Goal: Task Accomplishment & Management: Use online tool/utility

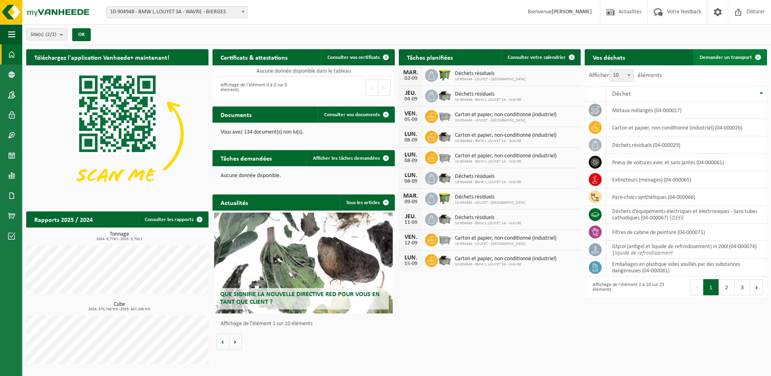
click at [758, 54] on span at bounding box center [758, 57] width 16 height 16
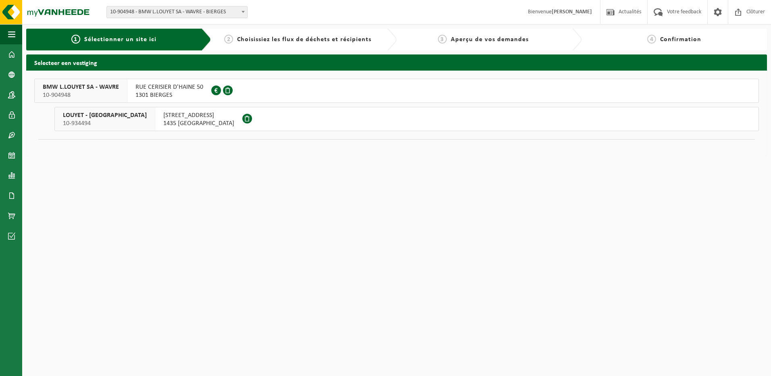
click at [107, 87] on span "BMW L.LOUYET SA - WAVRE" at bounding box center [81, 87] width 76 height 8
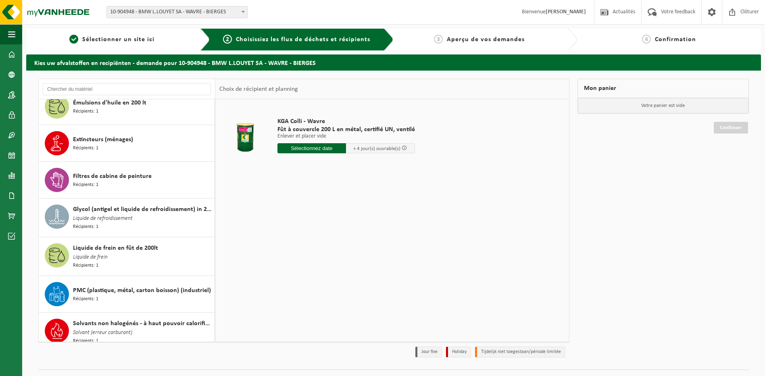
scroll to position [384, 0]
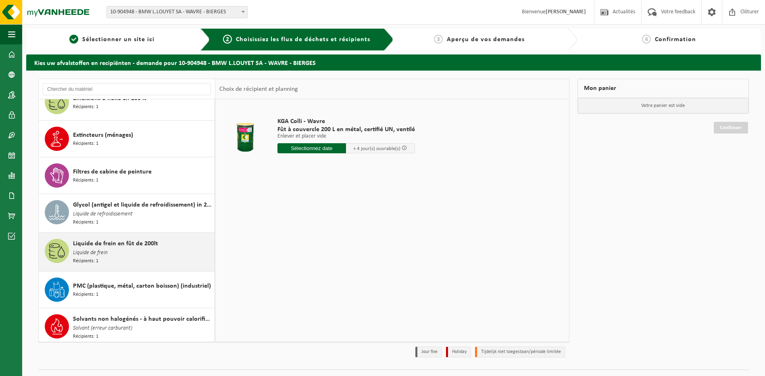
click at [142, 239] on span "Liquide de frein en fût de 200lt" at bounding box center [115, 244] width 85 height 10
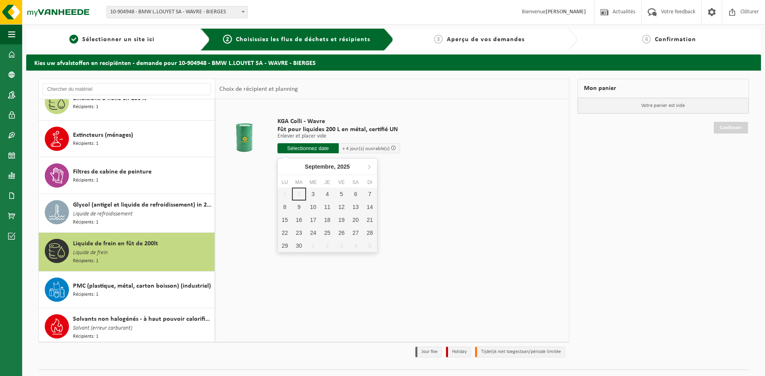
click at [316, 148] on input "text" at bounding box center [307, 148] width 61 height 10
click at [328, 209] on div "11" at bounding box center [327, 206] width 14 height 13
type input "à partir de 2025-09-11"
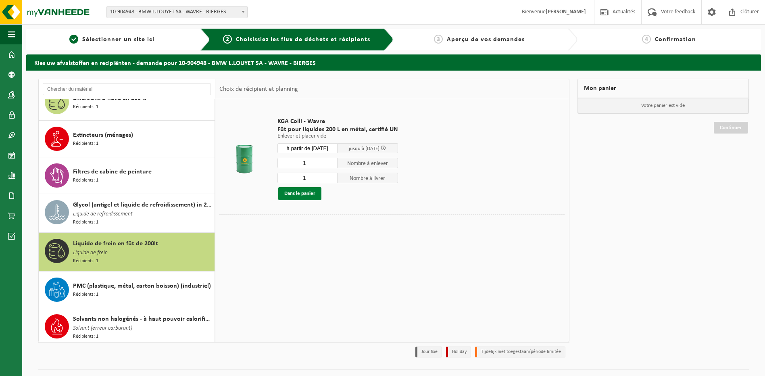
click at [306, 195] on button "Dans le panier" at bounding box center [299, 193] width 43 height 13
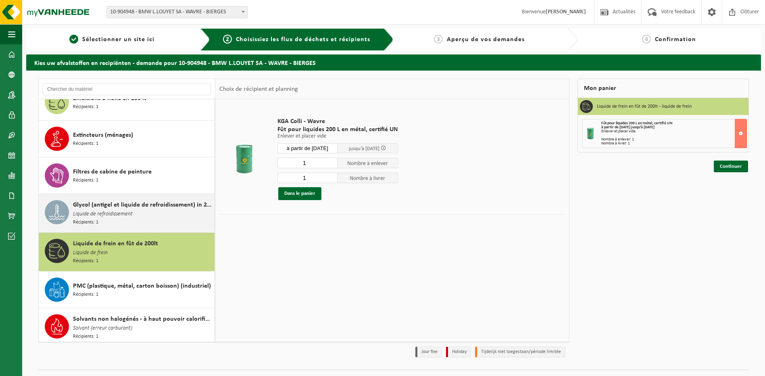
click at [99, 208] on span "Glycol (antigel et liquide de refroidissement) in 200l" at bounding box center [143, 205] width 140 height 10
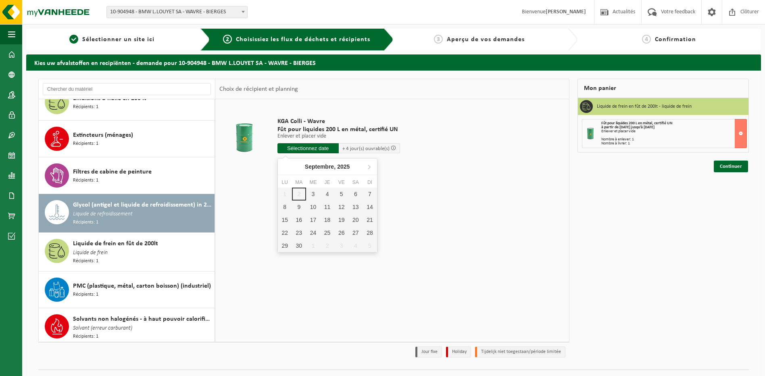
click at [292, 148] on input "text" at bounding box center [307, 148] width 61 height 10
click at [329, 207] on div "11" at bounding box center [327, 206] width 14 height 13
type input "à partir de 2025-09-11"
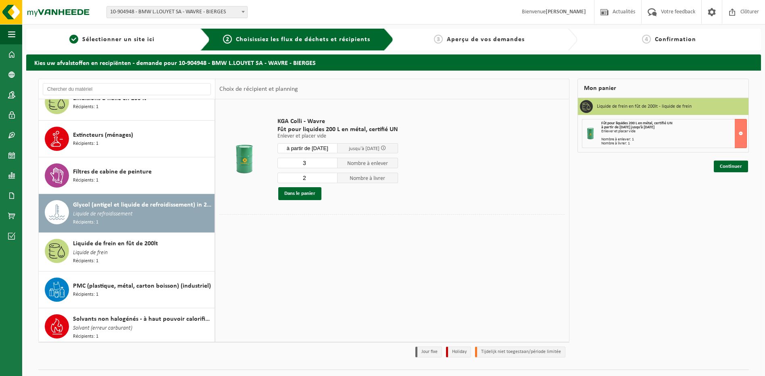
click at [332, 161] on input "3" at bounding box center [307, 163] width 60 height 10
type input "4"
click at [331, 161] on input "4" at bounding box center [307, 163] width 60 height 10
click at [330, 176] on input "3" at bounding box center [307, 178] width 60 height 10
type input "4"
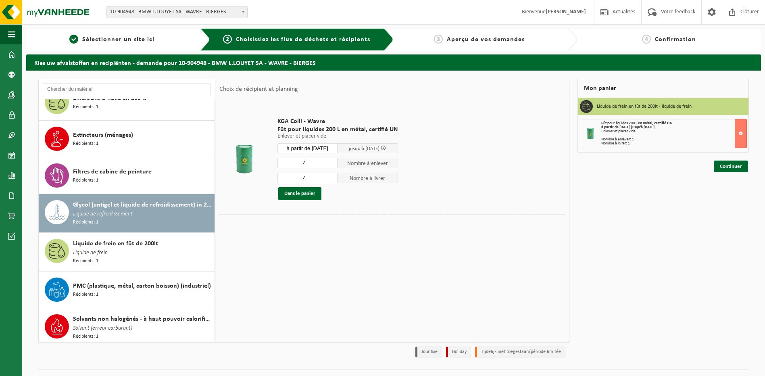
click at [330, 176] on input "4" at bounding box center [307, 178] width 60 height 10
click at [301, 193] on button "Dans le panier" at bounding box center [299, 193] width 43 height 13
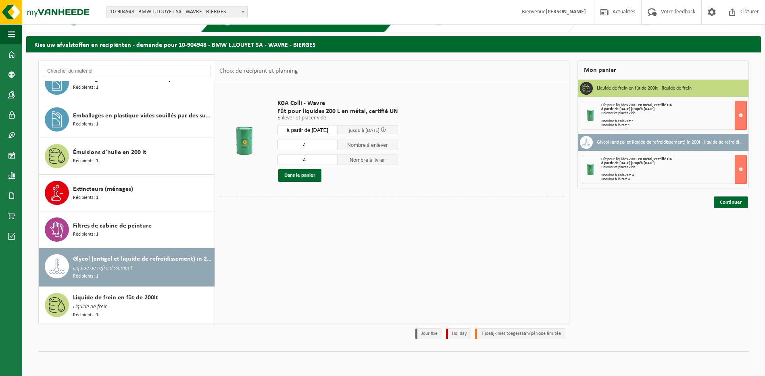
scroll to position [301, 0]
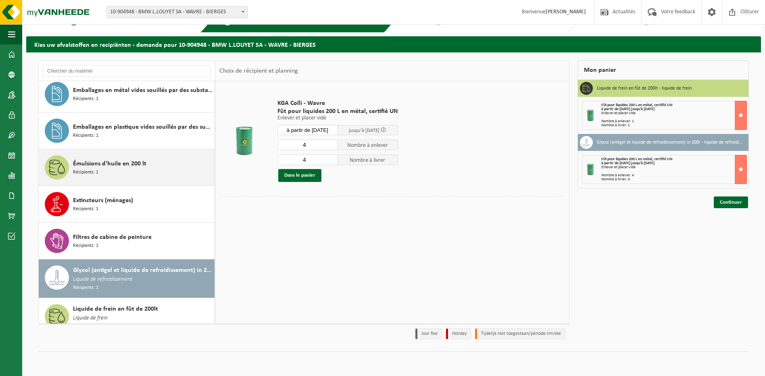
click at [125, 152] on div "Émulsions d'huile en 200 lt Récipients: 1" at bounding box center [127, 167] width 176 height 36
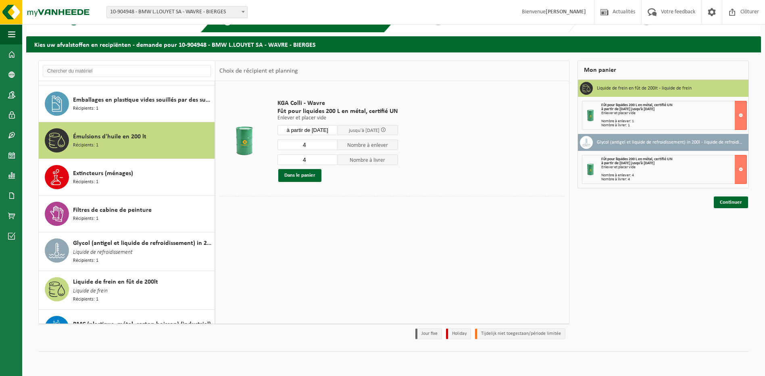
scroll to position [368, 0]
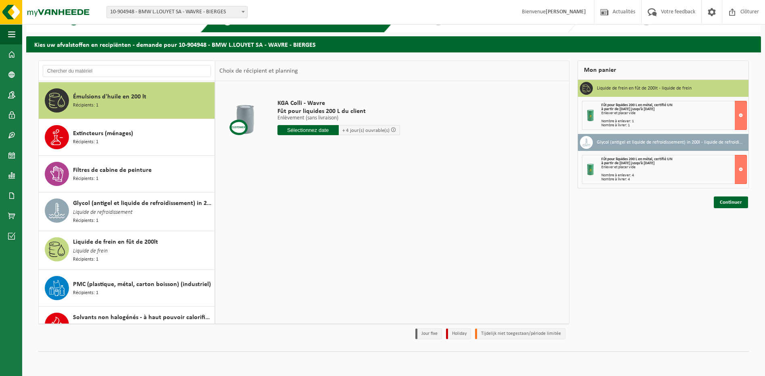
click at [310, 129] on input "text" at bounding box center [307, 130] width 61 height 10
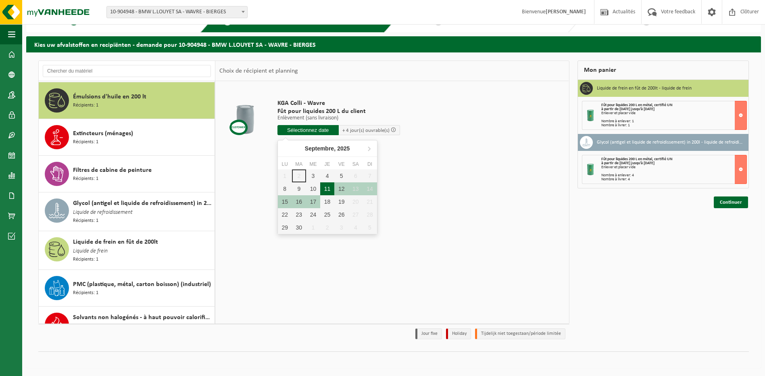
click at [322, 185] on div "11" at bounding box center [327, 188] width 14 height 13
type input "à partir de 2025-09-11"
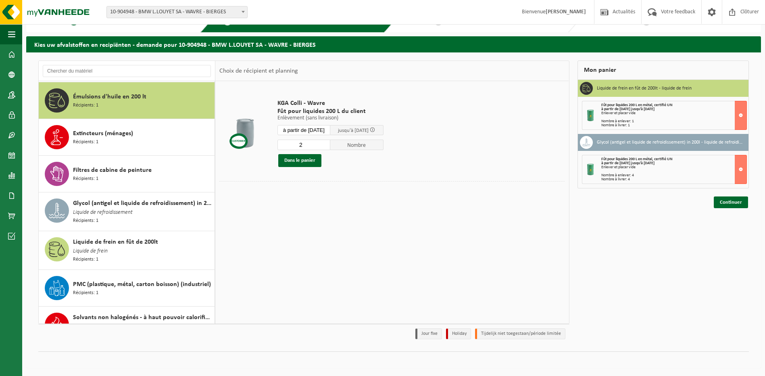
type input "2"
click at [331, 144] on input "2" at bounding box center [303, 145] width 53 height 10
click at [310, 162] on button "Dans le panier" at bounding box center [299, 160] width 43 height 13
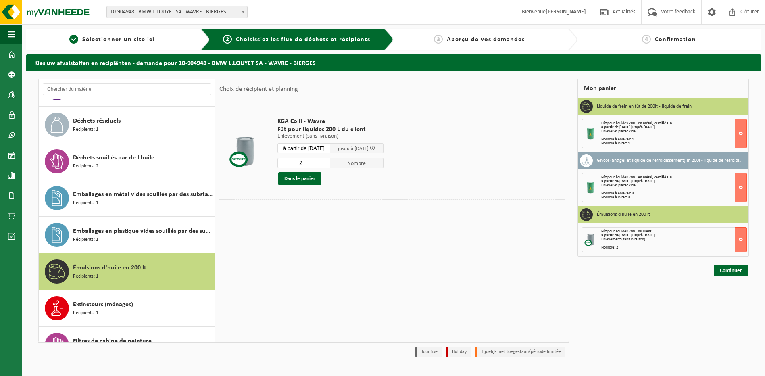
scroll to position [216, 0]
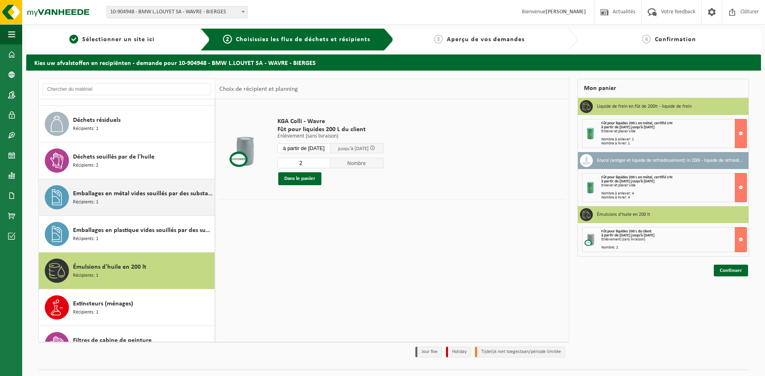
click at [175, 189] on span "Emballages en métal vides souillés par des substances dangereuses" at bounding box center [143, 194] width 140 height 10
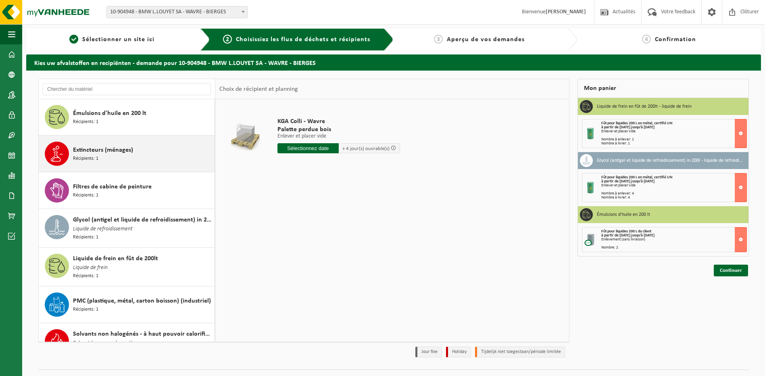
scroll to position [384, 0]
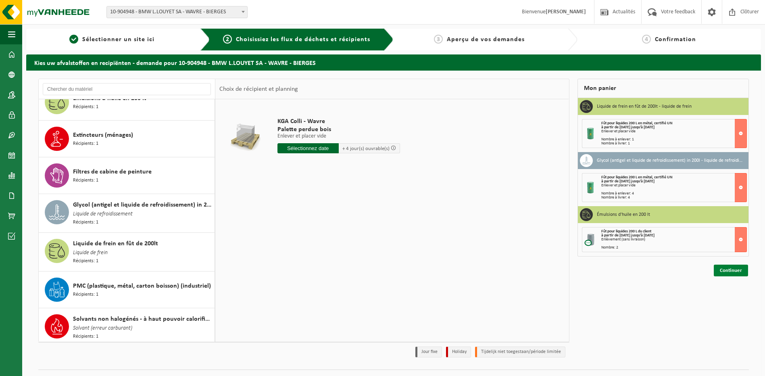
click at [736, 272] on link "Continuer" at bounding box center [731, 271] width 34 height 12
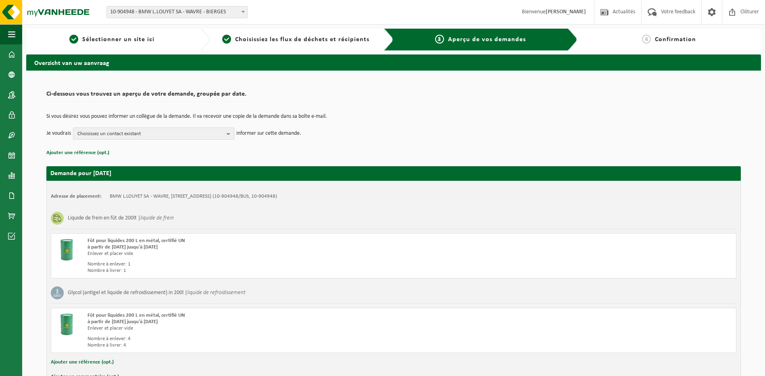
click at [227, 132] on button "Choisissez un contact existant" at bounding box center [153, 133] width 161 height 12
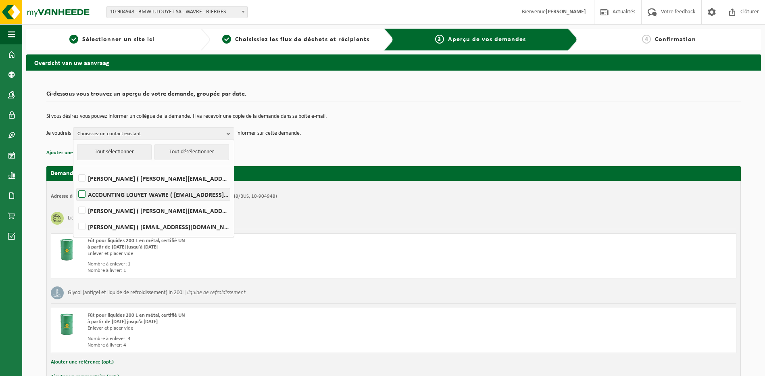
click at [83, 192] on label "ACCOUNTING LOUYET WAVRE ( accounting.wavre@louyet.be )" at bounding box center [153, 194] width 153 height 12
click at [75, 184] on input "ACCOUNTING LOUYET WAVRE ( accounting.wavre@louyet.be )" at bounding box center [75, 184] width 0 height 0
checkbox input "true"
click at [298, 160] on div "Demande pour 2025-09-11 Adresse de placement: BMW L.LOUYET SA - WAVRE, 1301 BIE…" at bounding box center [393, 334] width 694 height 353
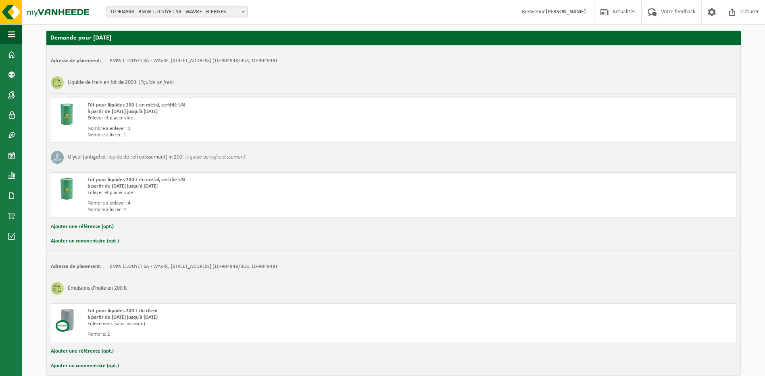
scroll to position [176, 0]
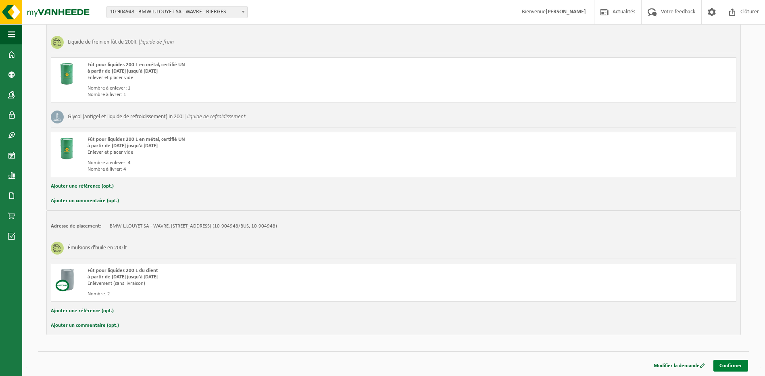
click at [727, 365] on link "Confirmer" at bounding box center [730, 366] width 35 height 12
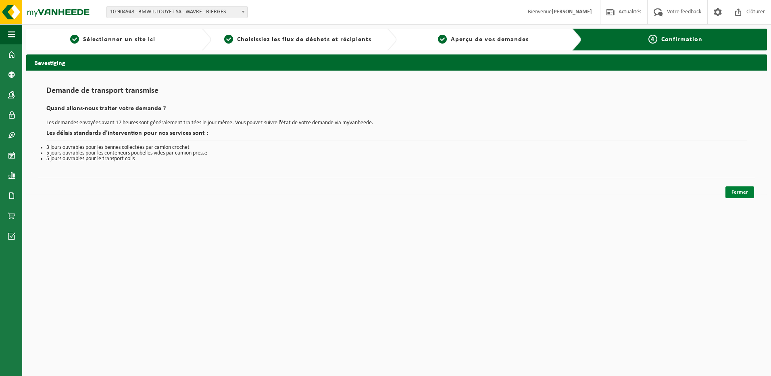
click at [738, 190] on link "Fermer" at bounding box center [739, 192] width 29 height 12
